Goal: Task Accomplishment & Management: Manage account settings

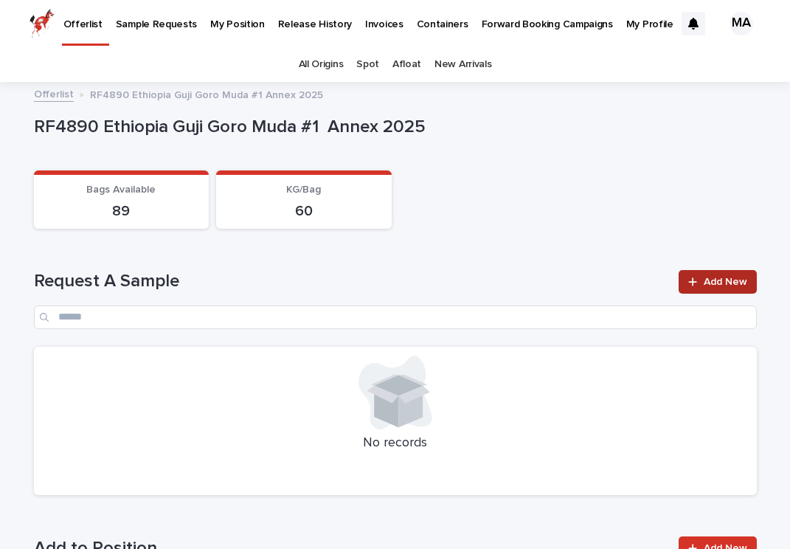
click at [697, 285] on icon at bounding box center [692, 282] width 9 height 10
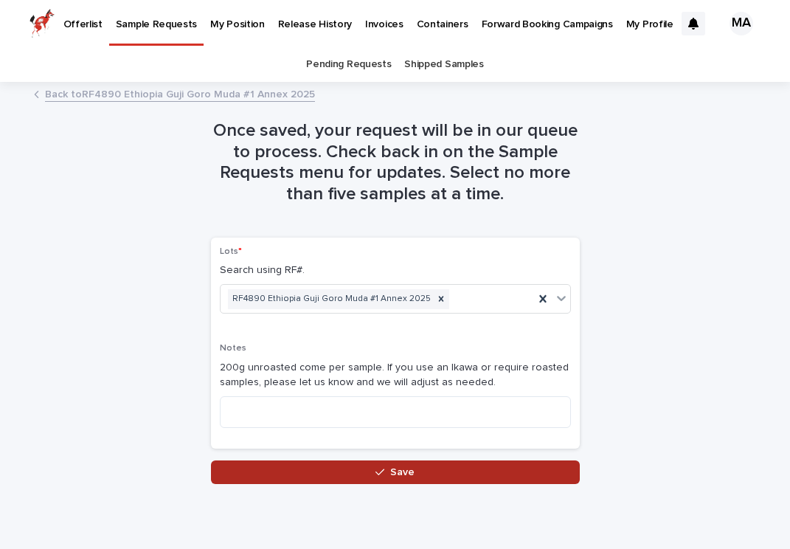
click at [561, 471] on button "Save" at bounding box center [395, 472] width 369 height 24
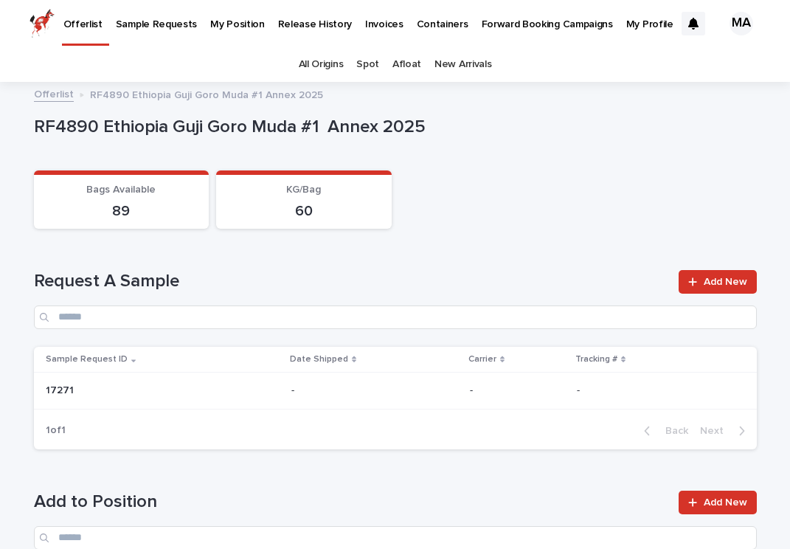
click at [626, 21] on p "My Profile" at bounding box center [649, 15] width 47 height 31
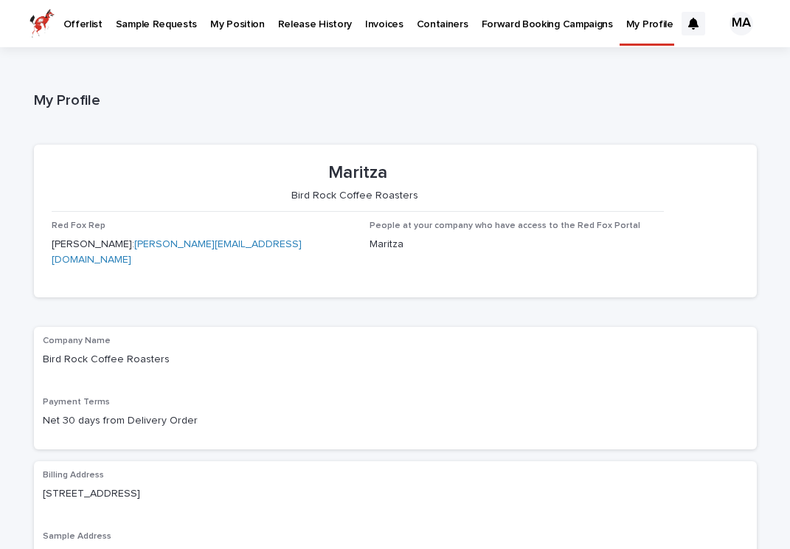
click at [165, 21] on p "Sample Requests" at bounding box center [156, 15] width 81 height 31
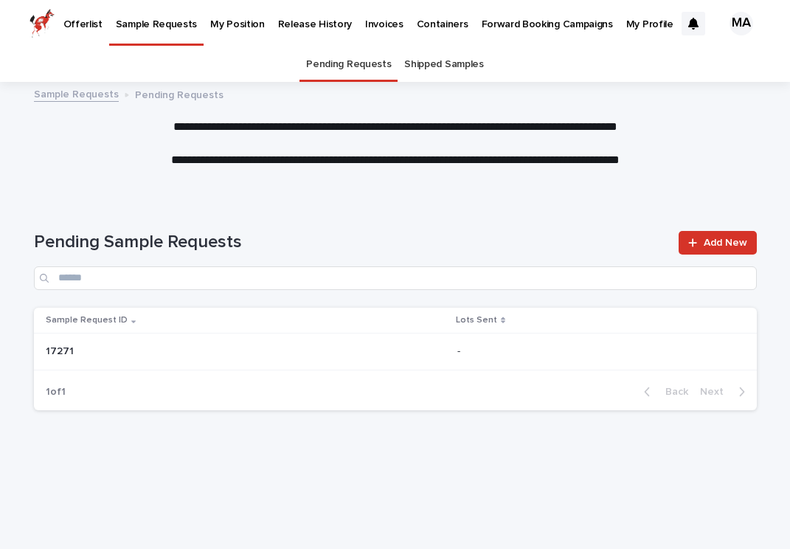
click at [90, 18] on p "Offerlist" at bounding box center [82, 15] width 39 height 31
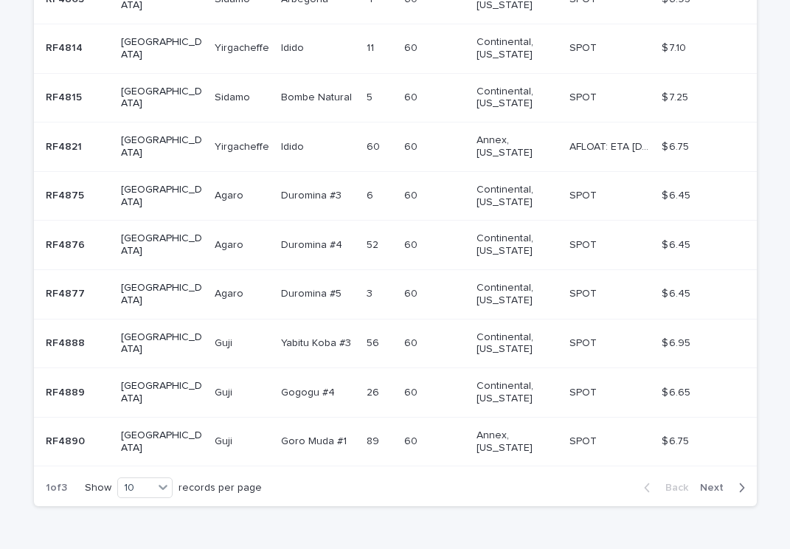
scroll to position [398, 0]
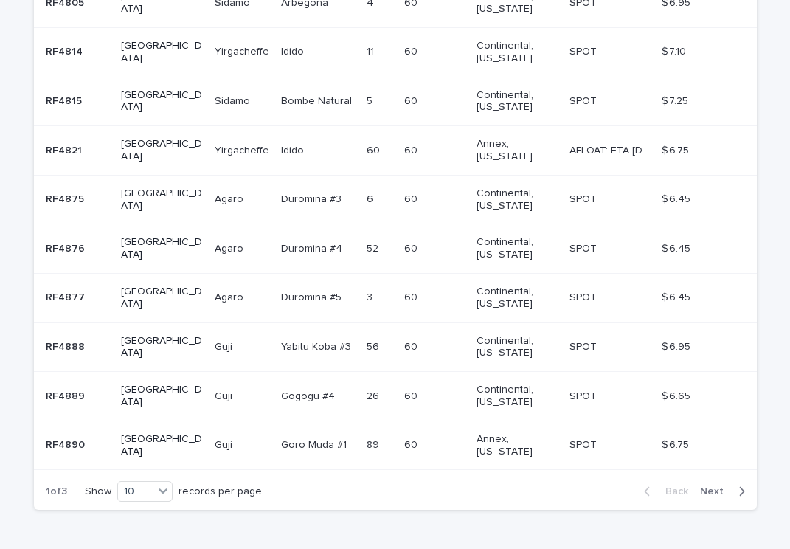
click at [583, 142] on p "AFLOAT: ETA [DATE]" at bounding box center [610, 149] width 83 height 15
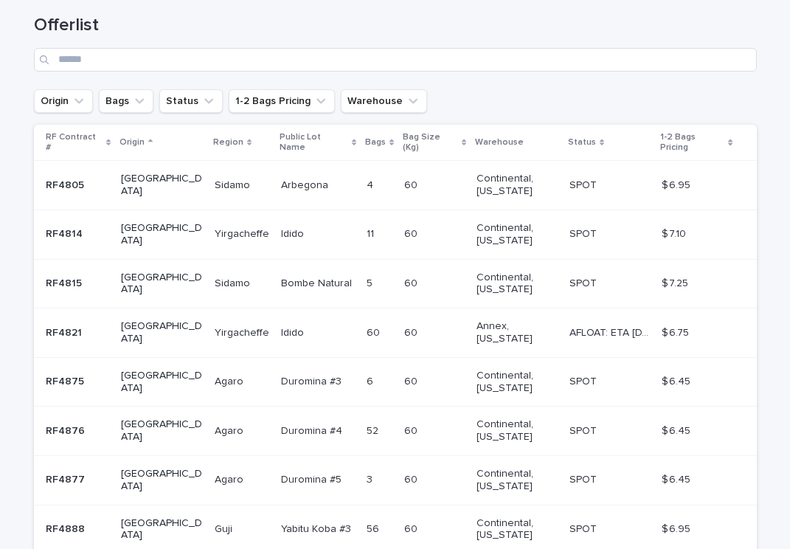
scroll to position [287, 0]
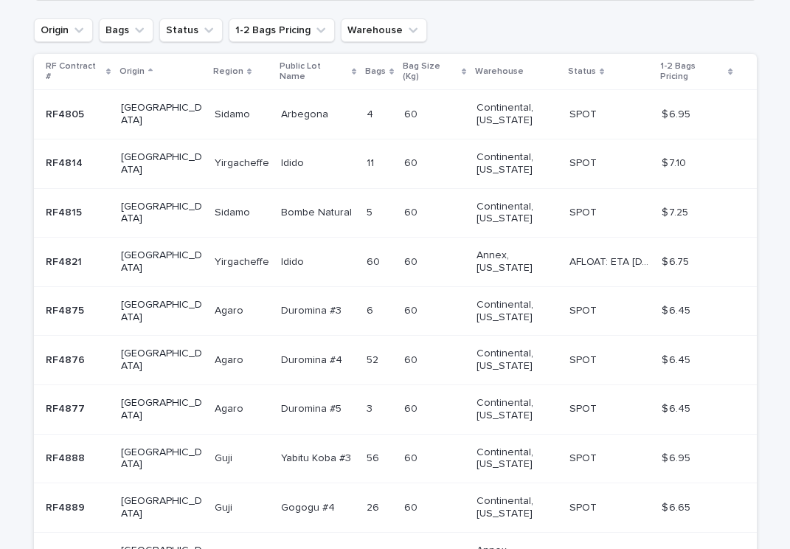
click at [72, 253] on p "RF4821" at bounding box center [65, 260] width 39 height 15
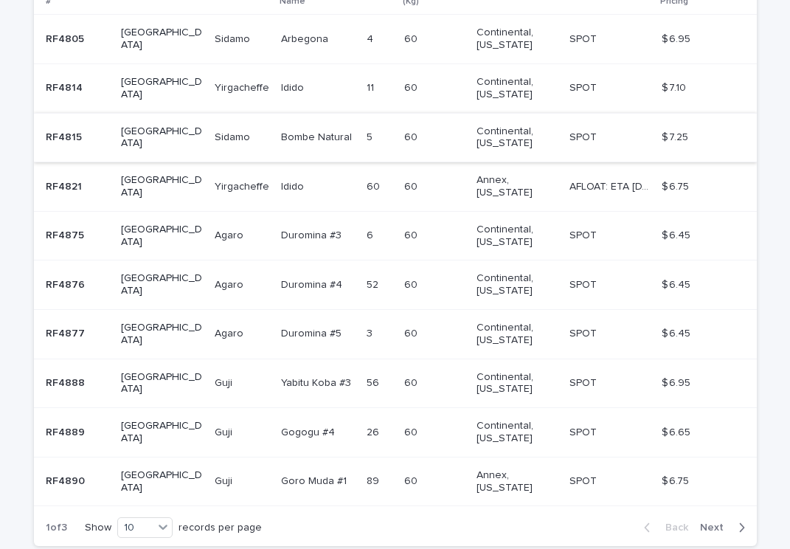
scroll to position [363, 0]
click at [132, 173] on p "[GEOGRAPHIC_DATA]" at bounding box center [162, 185] width 82 height 25
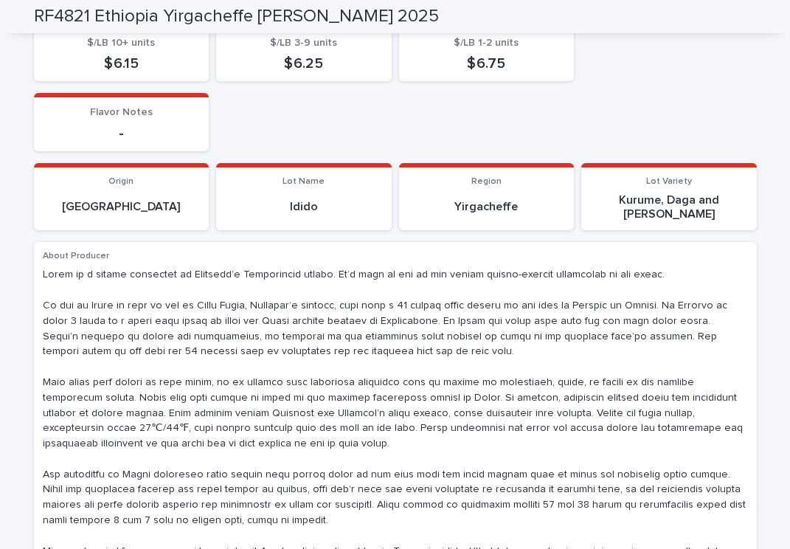
scroll to position [583, 0]
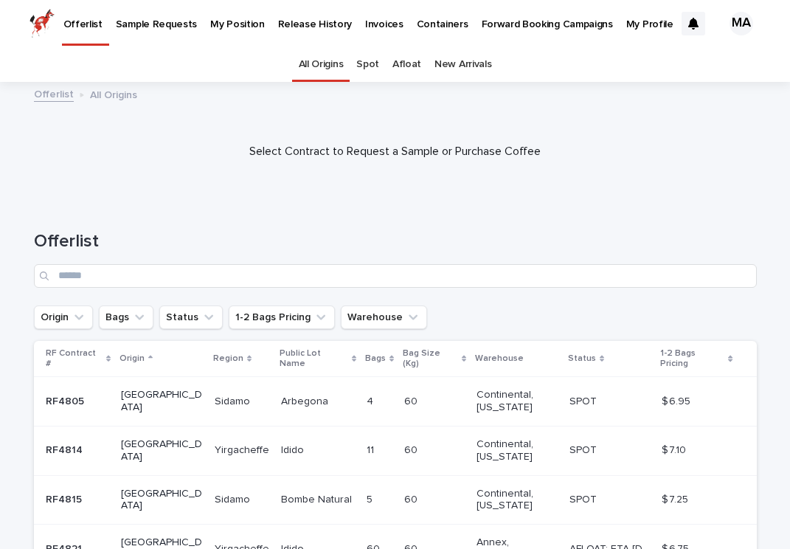
click at [632, 22] on p "My Profile" at bounding box center [649, 15] width 47 height 31
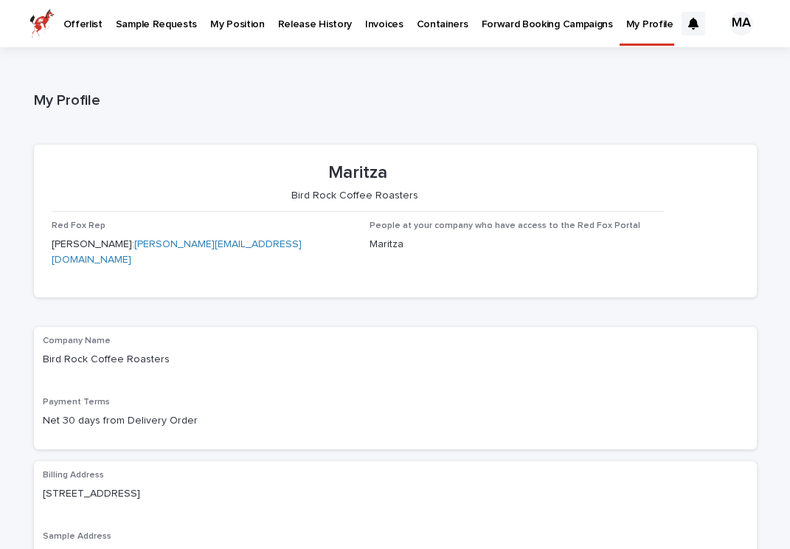
click at [152, 24] on p "Sample Requests" at bounding box center [156, 15] width 81 height 31
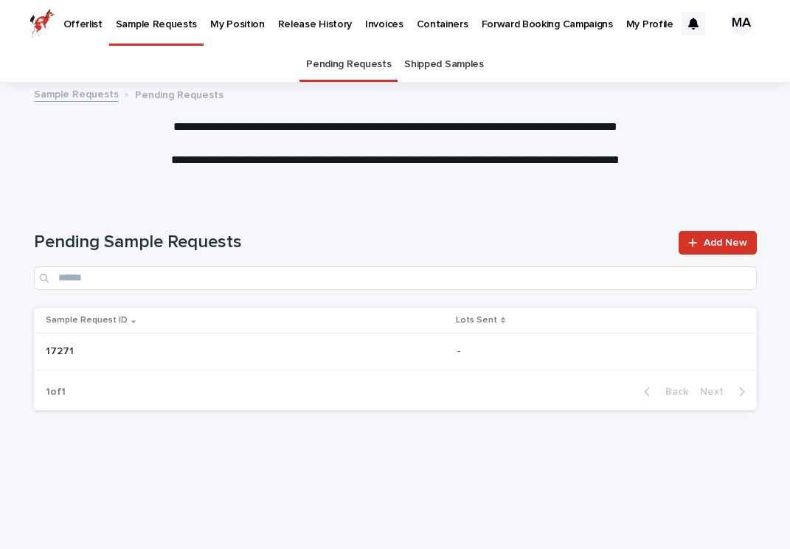
click at [69, 95] on link "Sample Requests" at bounding box center [76, 93] width 85 height 17
click at [450, 69] on link "Shipped Samples" at bounding box center [443, 64] width 79 height 35
